Goal: Find specific page/section: Find specific page/section

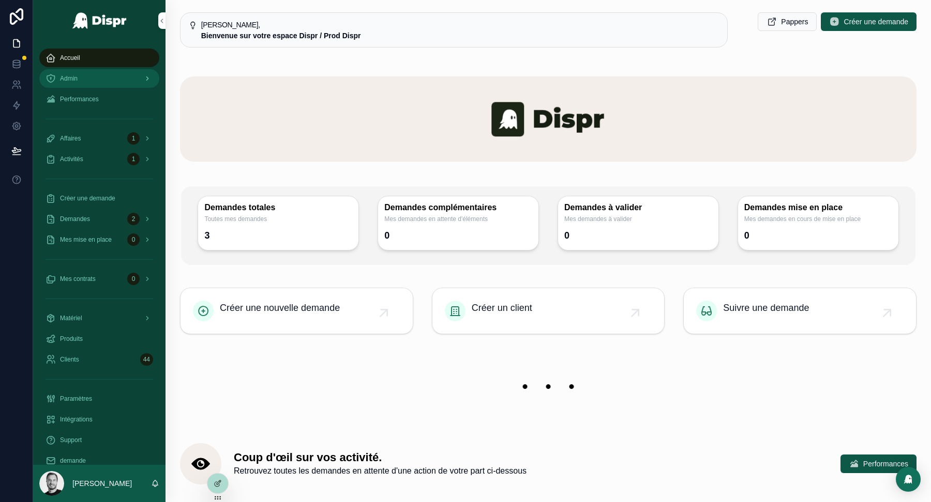
click at [82, 79] on div "Admin" at bounding box center [99, 78] width 108 height 17
